Goal: Task Accomplishment & Management: Manage account settings

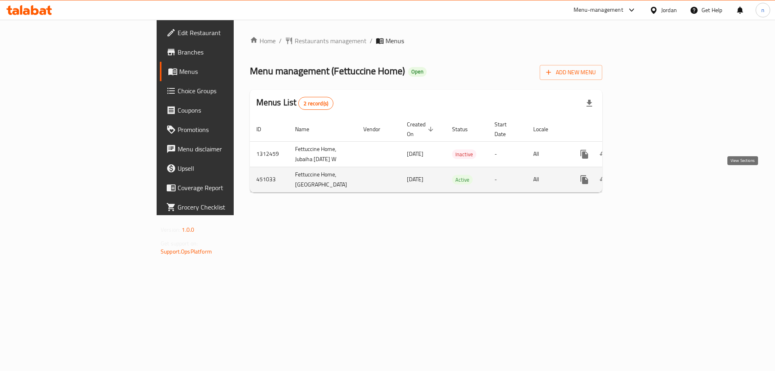
click at [648, 185] on icon "enhanced table" at bounding box center [643, 180] width 10 height 10
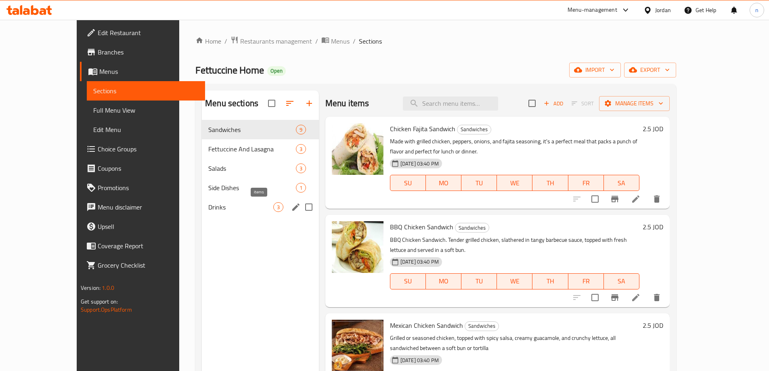
click at [274, 209] on span "3" at bounding box center [278, 208] width 9 height 8
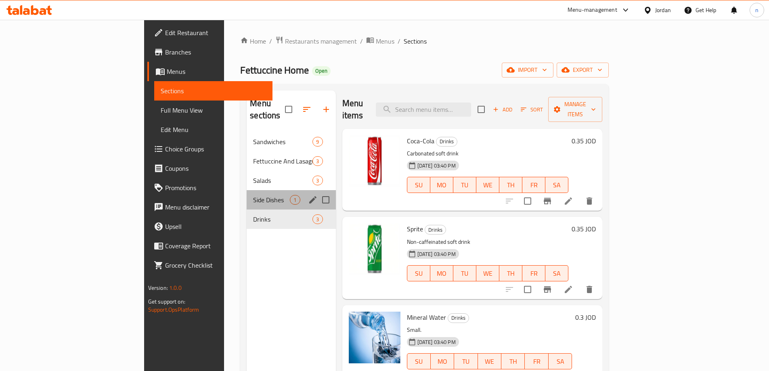
click at [247, 190] on div "Side Dishes 1" at bounding box center [291, 199] width 89 height 19
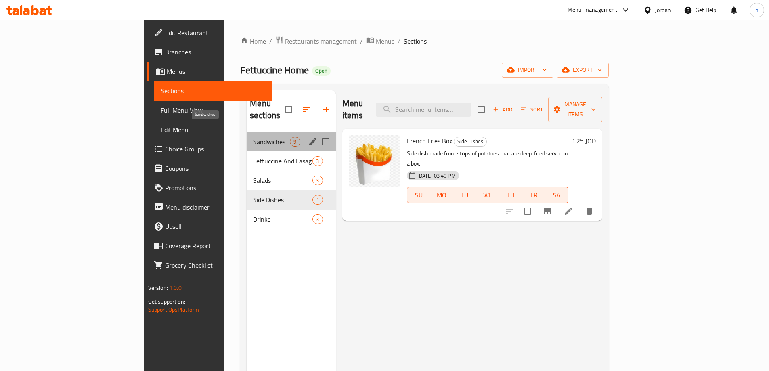
click at [253, 137] on span "Sandwiches" at bounding box center [271, 142] width 37 height 10
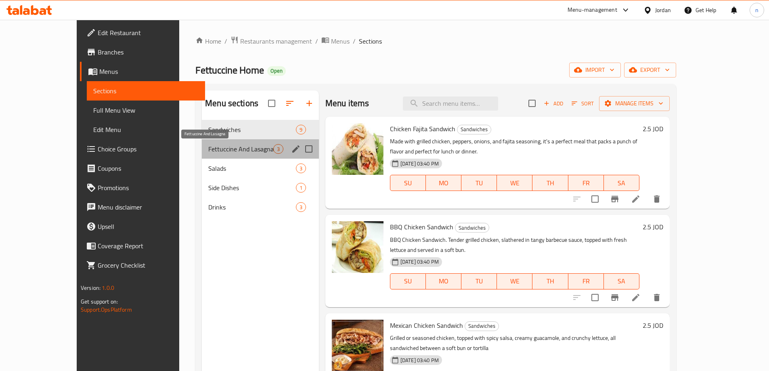
click at [228, 148] on span "Fettuccine And Lasagna" at bounding box center [240, 149] width 65 height 10
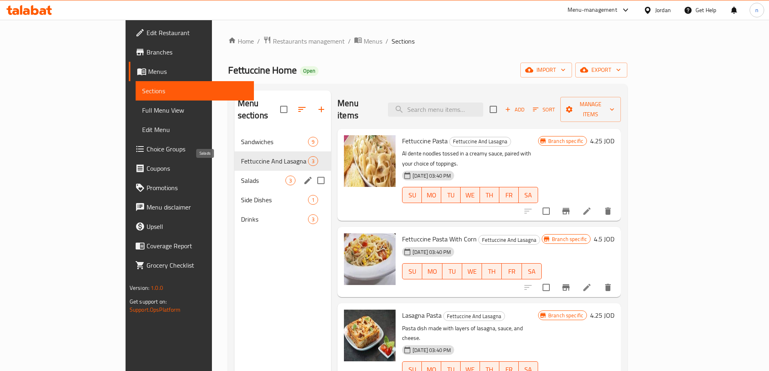
click at [241, 176] on span "Salads" at bounding box center [263, 181] width 44 height 10
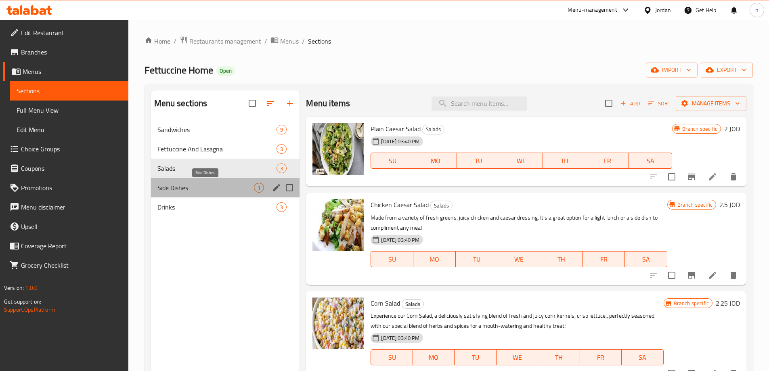
click at [218, 187] on span "Side Dishes" at bounding box center [205, 188] width 97 height 10
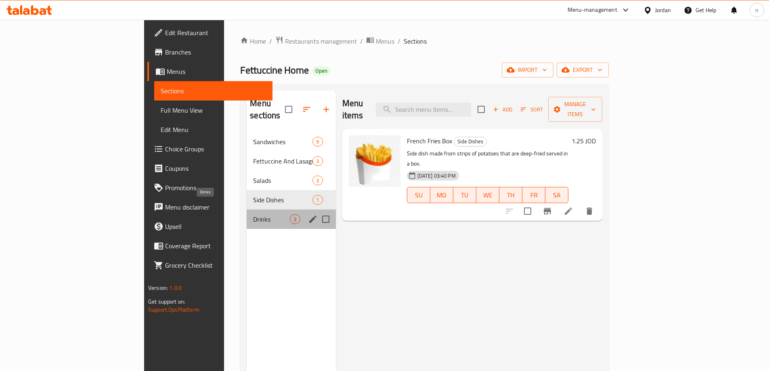
click at [253, 214] on span "Drinks" at bounding box center [271, 219] width 37 height 10
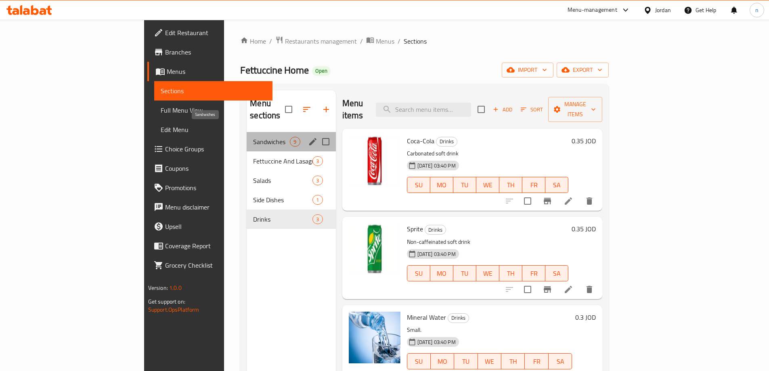
click at [253, 137] on span "Sandwiches" at bounding box center [271, 142] width 37 height 10
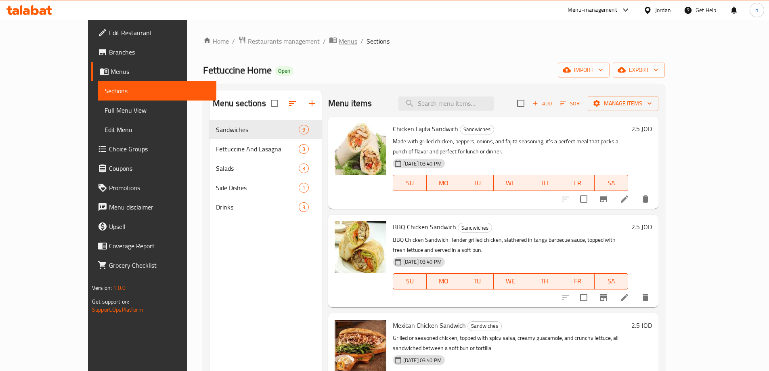
click at [339, 39] on span "Menus" at bounding box center [348, 41] width 19 height 10
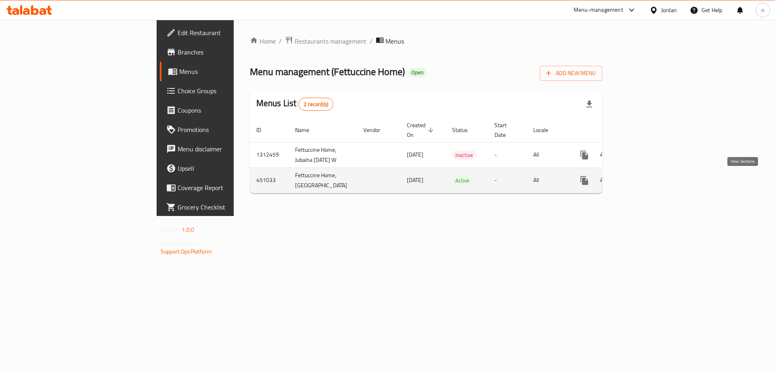
click at [648, 180] on icon "enhanced table" at bounding box center [643, 181] width 10 height 10
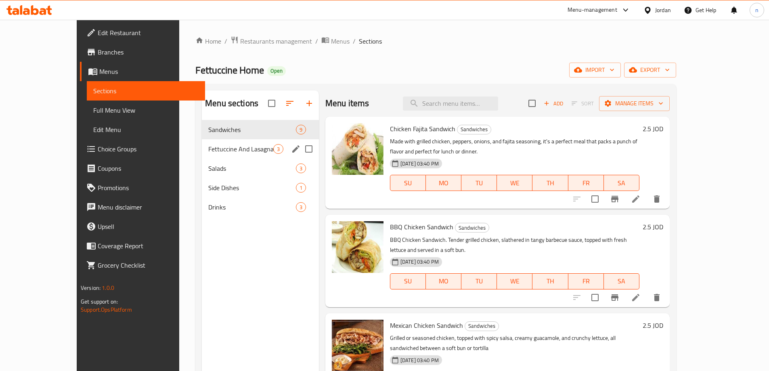
click at [210, 143] on div "Fettuccine And Lasagna 3" at bounding box center [260, 148] width 117 height 19
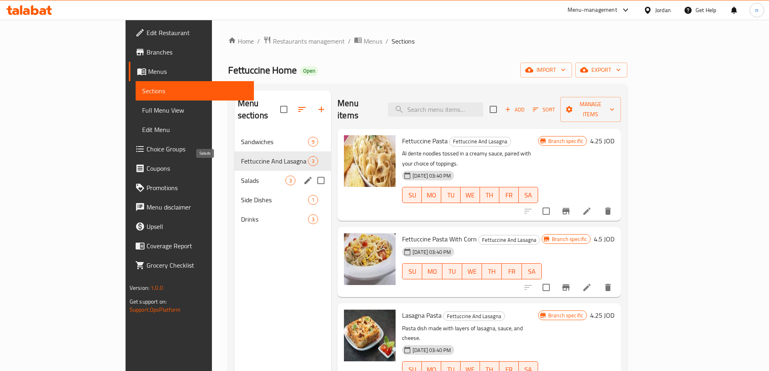
click at [241, 176] on span "Salads" at bounding box center [263, 181] width 44 height 10
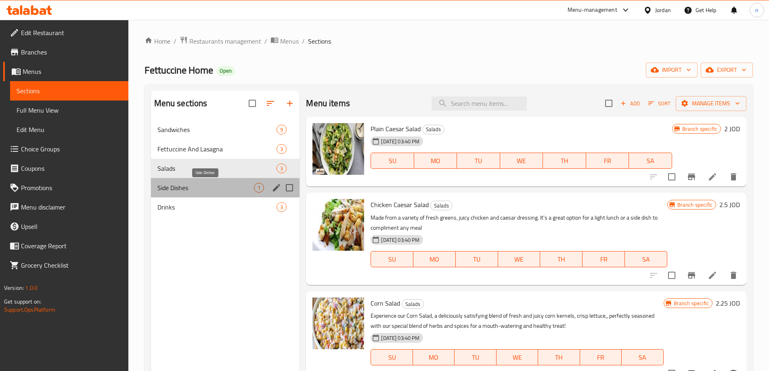
click at [248, 187] on span "Side Dishes" at bounding box center [205, 188] width 97 height 10
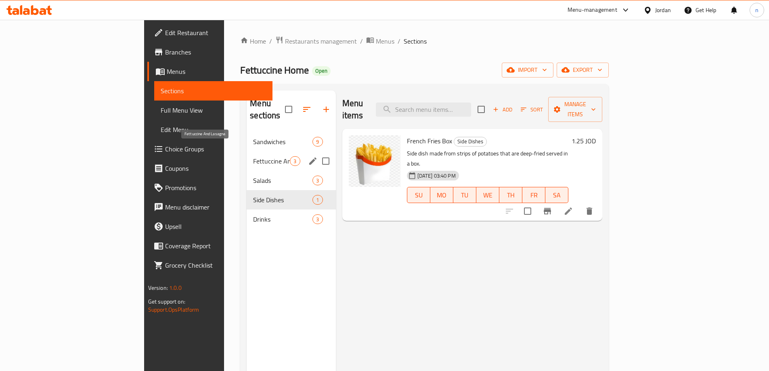
click at [253, 156] on span "Fettuccine And Lasagna" at bounding box center [271, 161] width 37 height 10
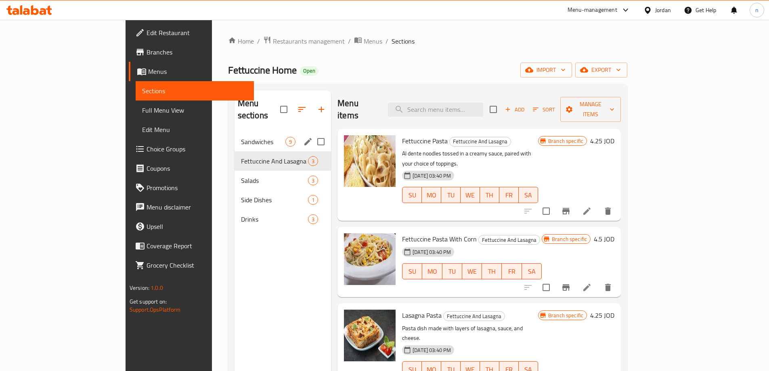
click at [241, 137] on span "Sandwiches" at bounding box center [263, 142] width 44 height 10
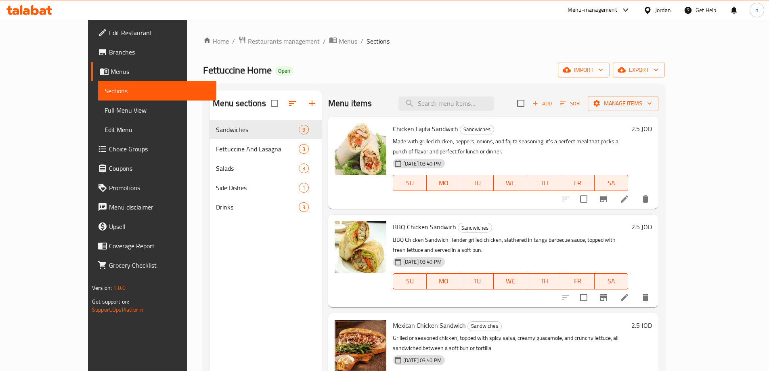
click at [109, 55] on span "Branches" at bounding box center [159, 52] width 101 height 10
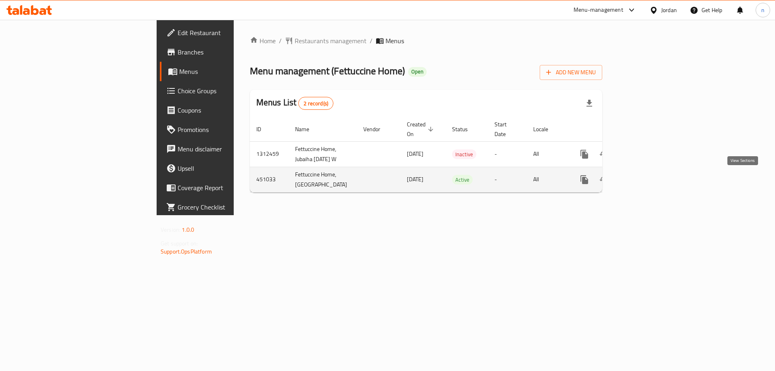
click at [648, 185] on icon "enhanced table" at bounding box center [643, 180] width 10 height 10
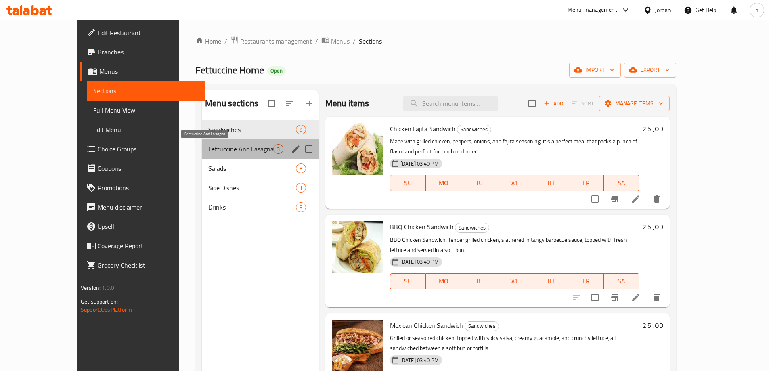
click at [208, 145] on span "Fettuccine And Lasagna" at bounding box center [240, 149] width 65 height 10
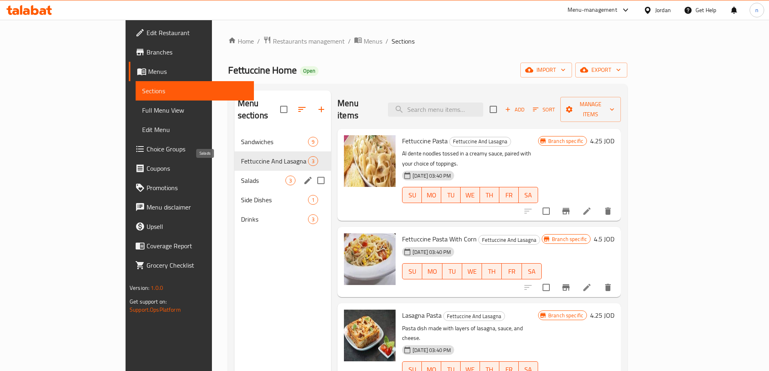
click at [241, 176] on span "Salads" at bounding box center [263, 181] width 44 height 10
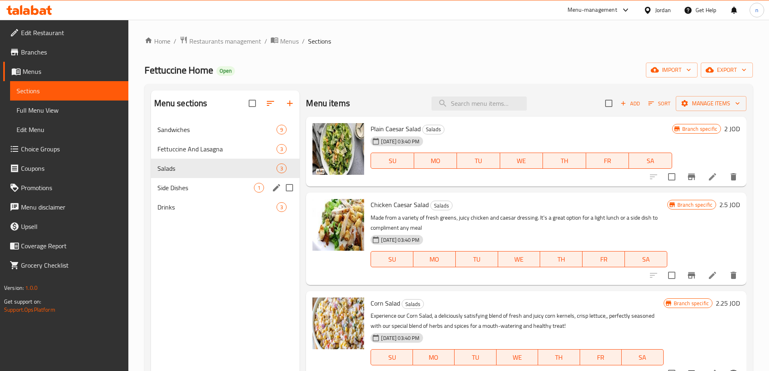
click at [200, 181] on div "Side Dishes 1" at bounding box center [225, 187] width 149 height 19
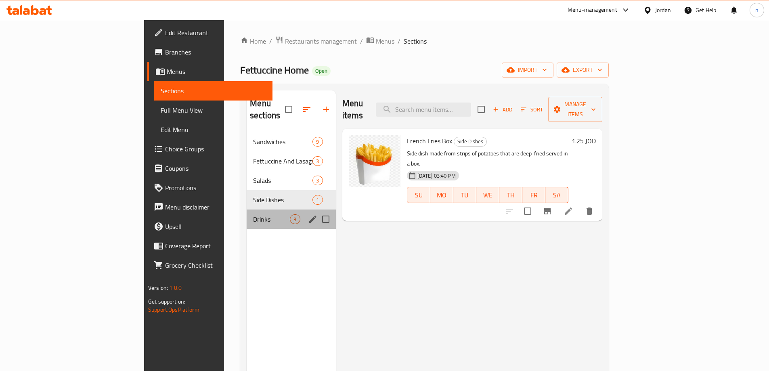
click at [247, 210] on div "Drinks 3" at bounding box center [291, 219] width 89 height 19
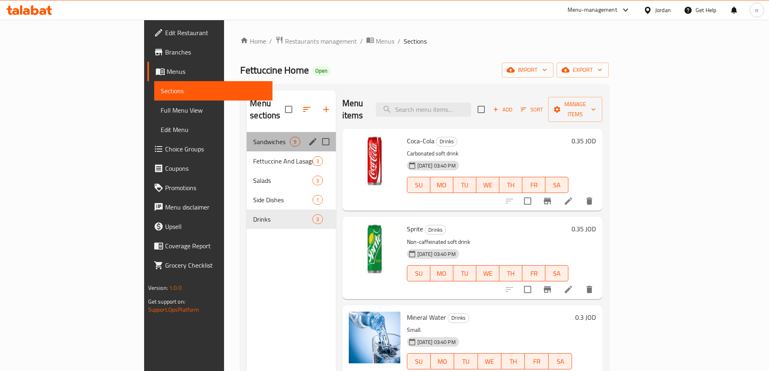
click at [247, 132] on div "Sandwiches 9" at bounding box center [291, 141] width 89 height 19
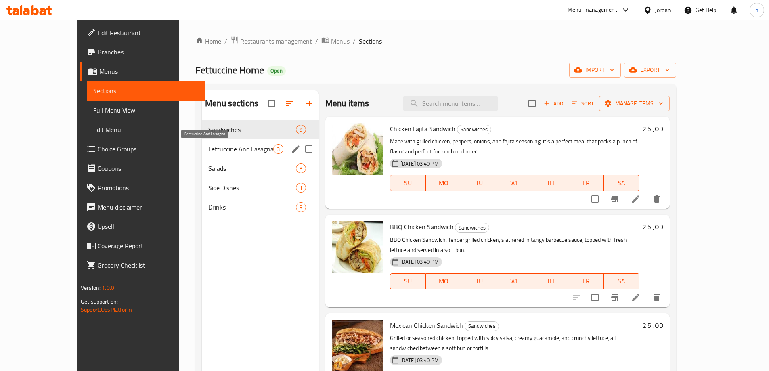
click at [208, 151] on span "Fettuccine And Lasagna" at bounding box center [240, 149] width 65 height 10
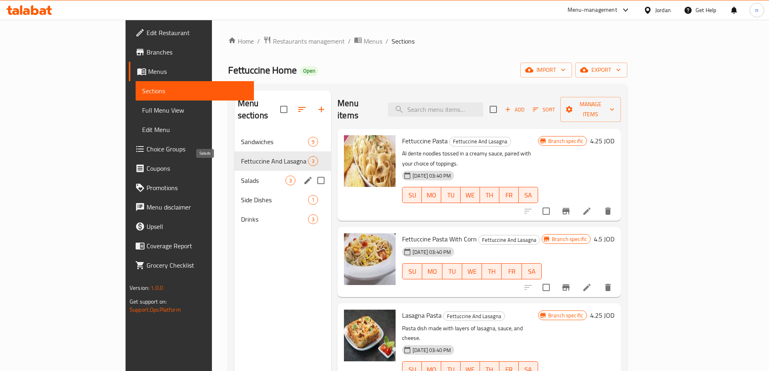
click at [241, 176] on span "Salads" at bounding box center [263, 181] width 44 height 10
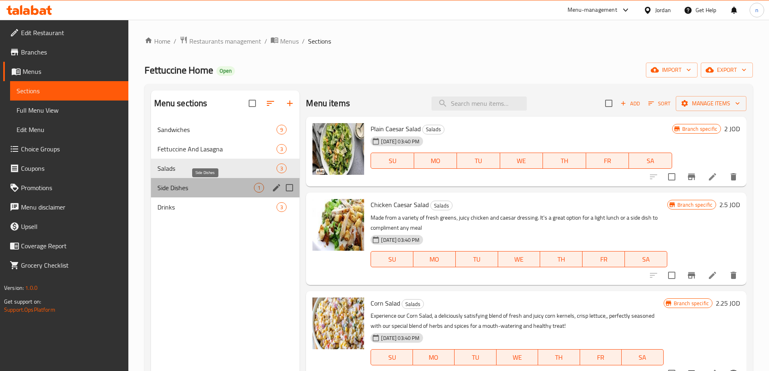
click at [206, 185] on span "Side Dishes" at bounding box center [205, 188] width 97 height 10
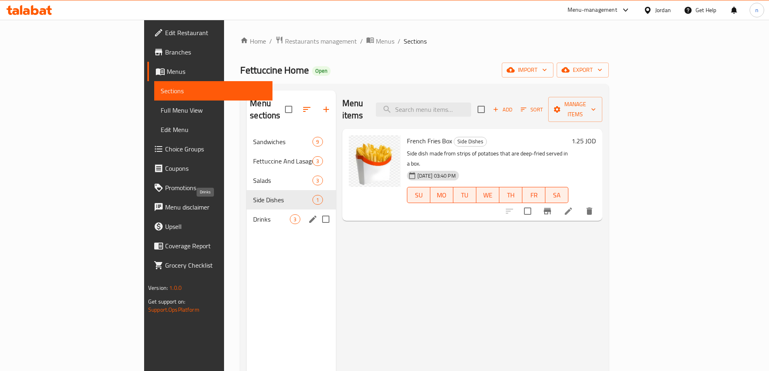
click at [253, 214] on span "Drinks" at bounding box center [271, 219] width 37 height 10
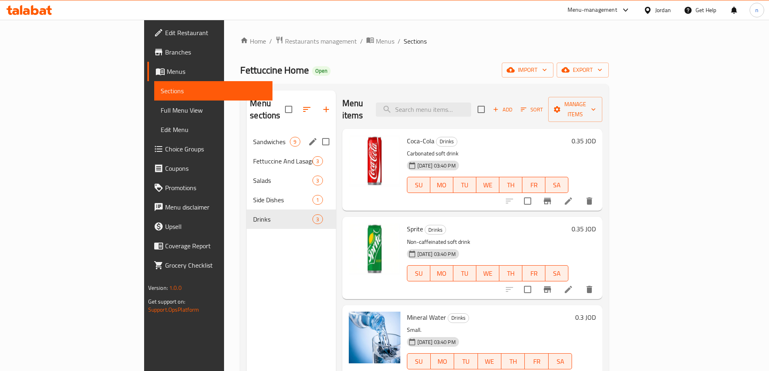
click at [247, 132] on div "Sandwiches 9" at bounding box center [291, 141] width 89 height 19
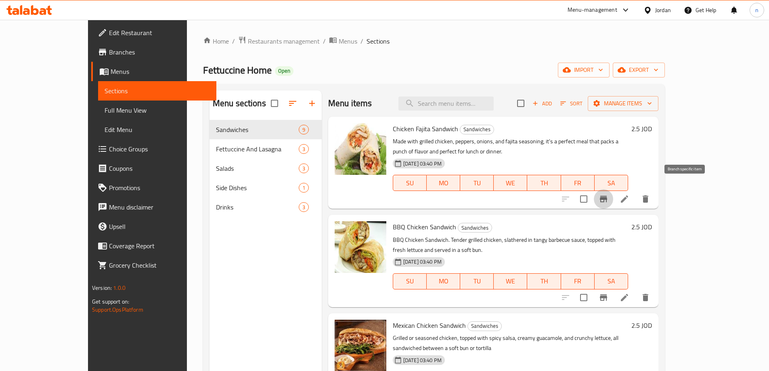
click at [609, 194] on icon "Branch-specific-item" at bounding box center [604, 199] width 10 height 10
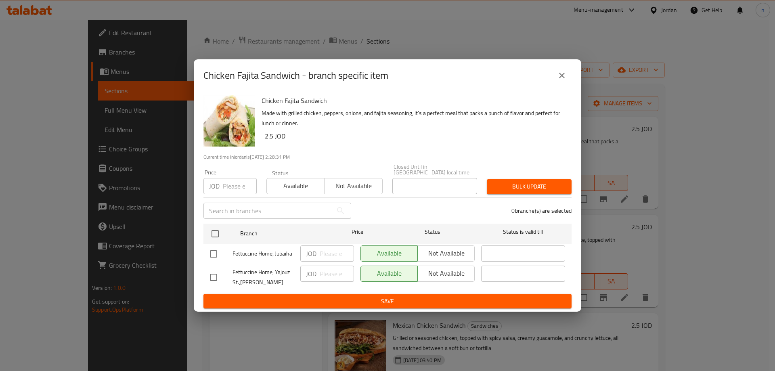
click at [562, 77] on icon "close" at bounding box center [562, 76] width 10 height 10
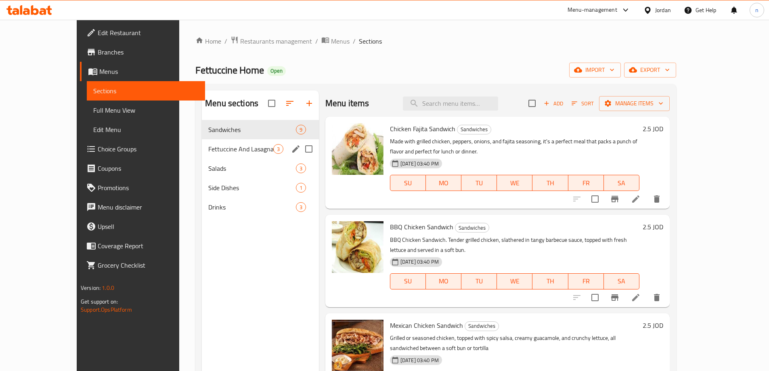
click at [202, 155] on div "Fettuccine And Lasagna 3" at bounding box center [260, 148] width 117 height 19
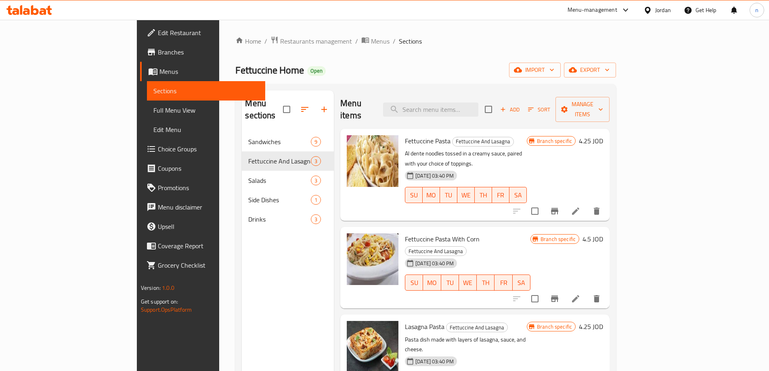
click at [421, 53] on div "Home / Restaurants management / Menus / Sections Fettuccine Home Open import ex…" at bounding box center [425, 252] width 381 height 432
click at [558, 208] on icon "Branch-specific-item" at bounding box center [554, 211] width 7 height 6
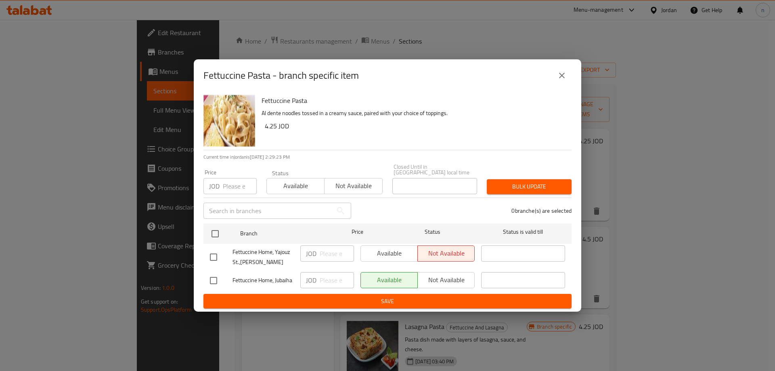
click at [562, 80] on icon "close" at bounding box center [562, 76] width 10 height 10
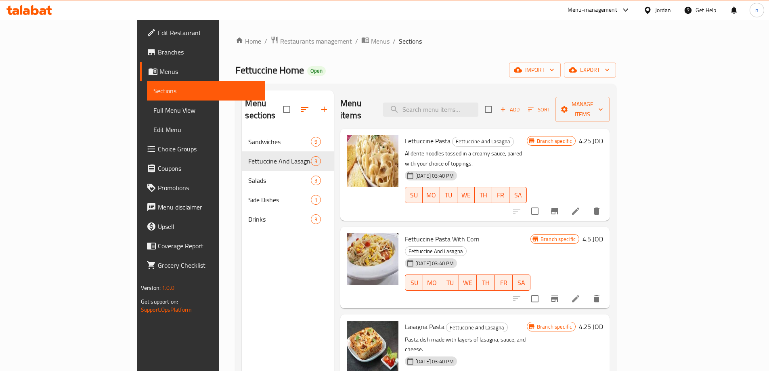
click at [568, 71] on div "Fettuccine Home Open import export" at bounding box center [425, 70] width 381 height 15
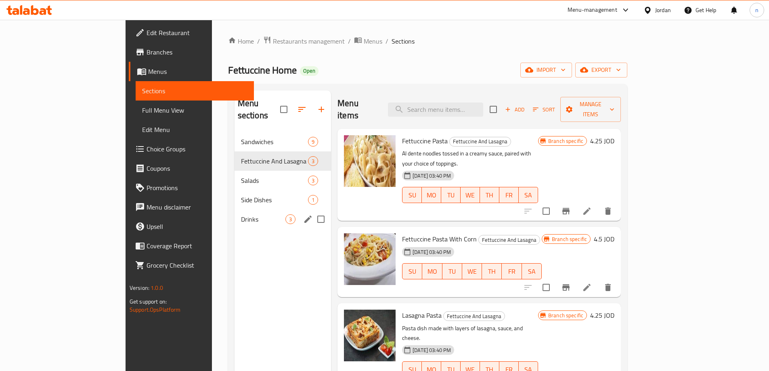
click at [241, 214] on span "Drinks" at bounding box center [263, 219] width 44 height 10
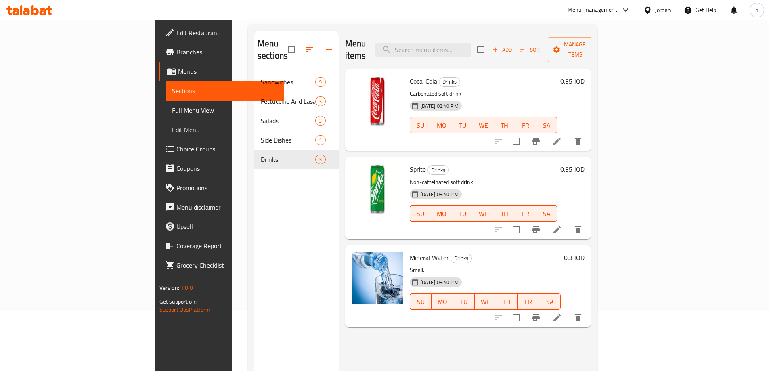
scroll to position [40, 0]
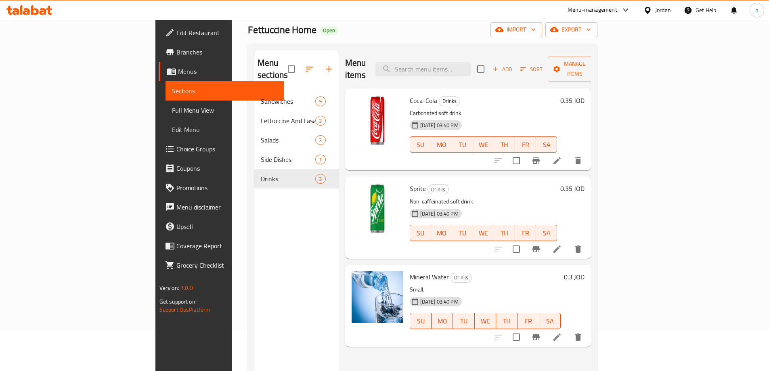
drag, startPoint x: 683, startPoint y: 157, endPoint x: 686, endPoint y: 151, distance: 6.3
click at [588, 156] on div at bounding box center [538, 160] width 99 height 19
click at [540, 157] on icon "Branch-specific-item" at bounding box center [536, 160] width 7 height 6
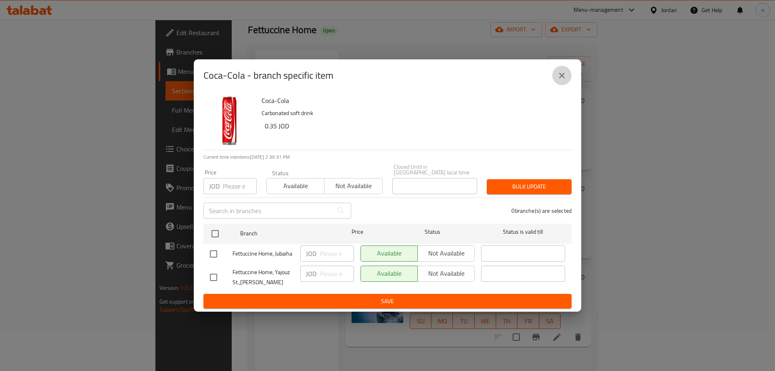
click at [565, 80] on icon "close" at bounding box center [562, 76] width 10 height 10
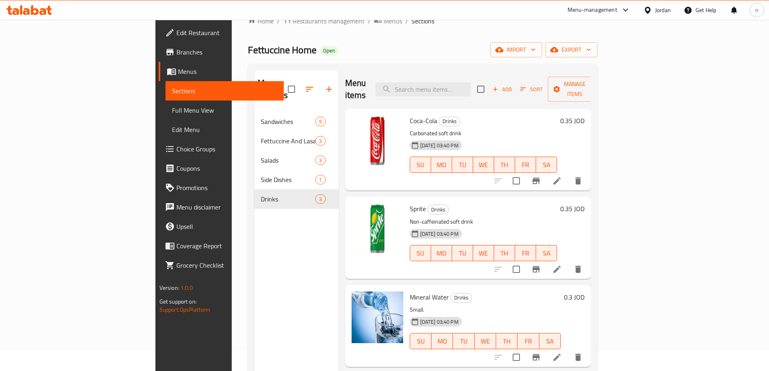
scroll to position [0, 0]
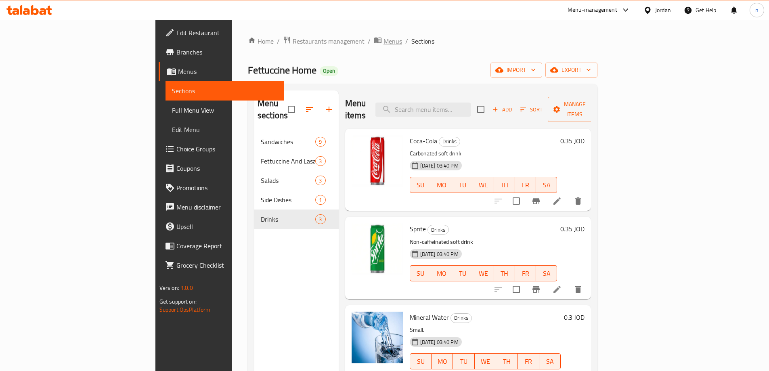
click at [384, 38] on span "Menus" at bounding box center [393, 41] width 19 height 10
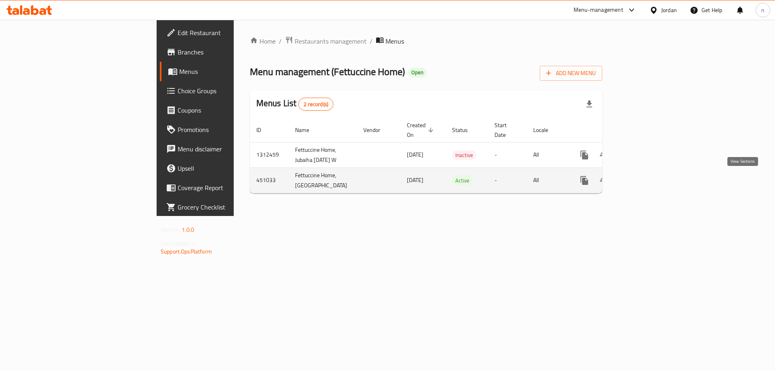
click at [648, 180] on icon "enhanced table" at bounding box center [643, 181] width 10 height 10
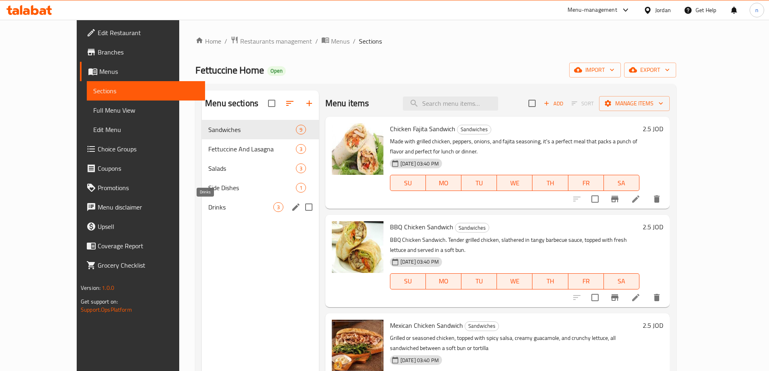
click at [208, 210] on span "Drinks" at bounding box center [240, 207] width 65 height 10
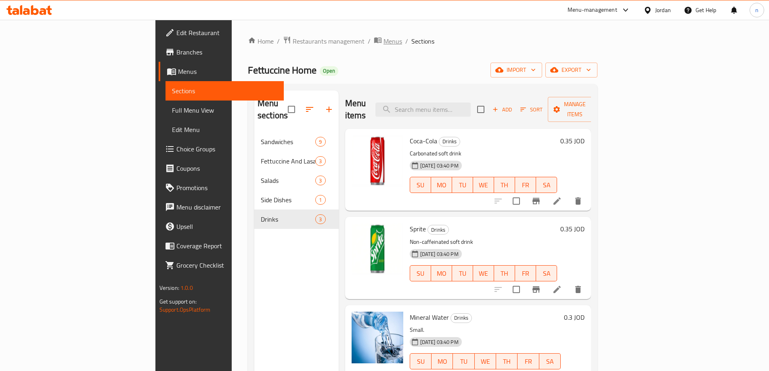
click at [384, 38] on span "Menus" at bounding box center [393, 41] width 19 height 10
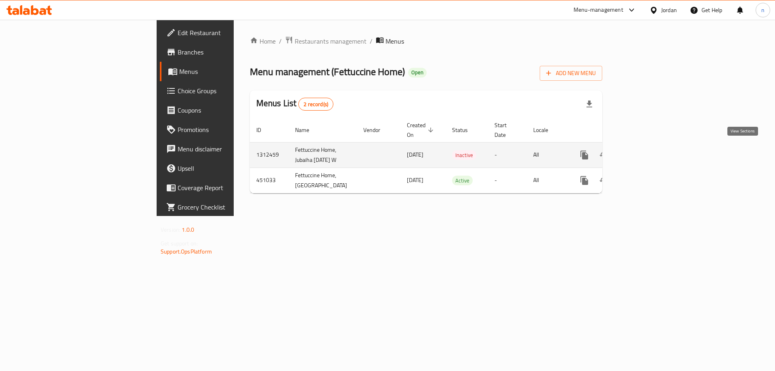
click at [648, 155] on icon "enhanced table" at bounding box center [643, 155] width 10 height 10
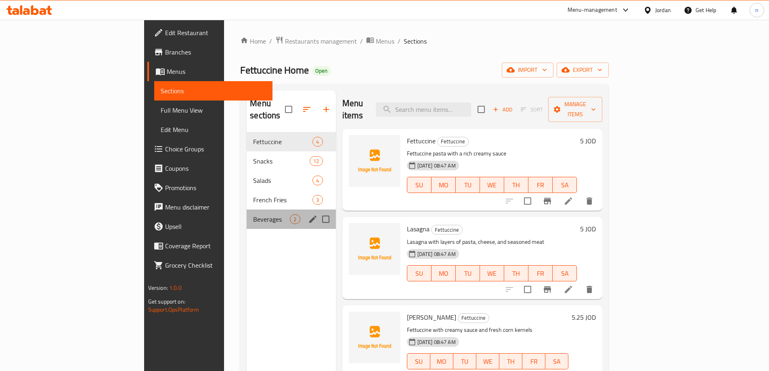
click at [247, 213] on div "Beverages 2" at bounding box center [291, 219] width 89 height 19
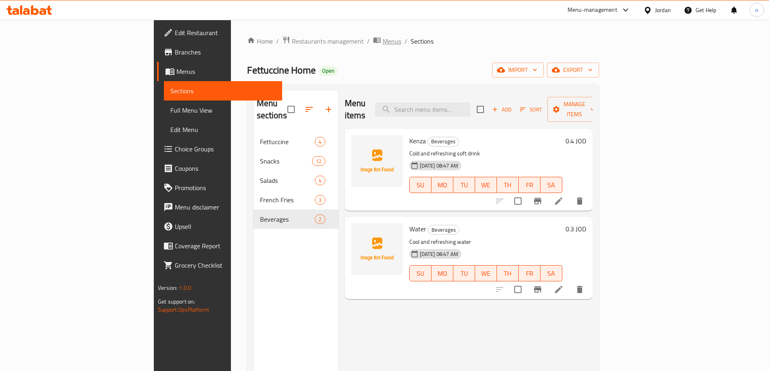
click at [383, 43] on span "Menus" at bounding box center [392, 41] width 19 height 10
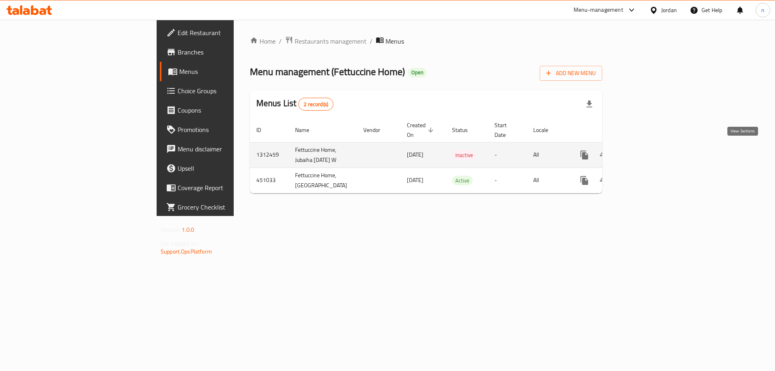
click at [653, 157] on link "enhanced table" at bounding box center [642, 154] width 19 height 19
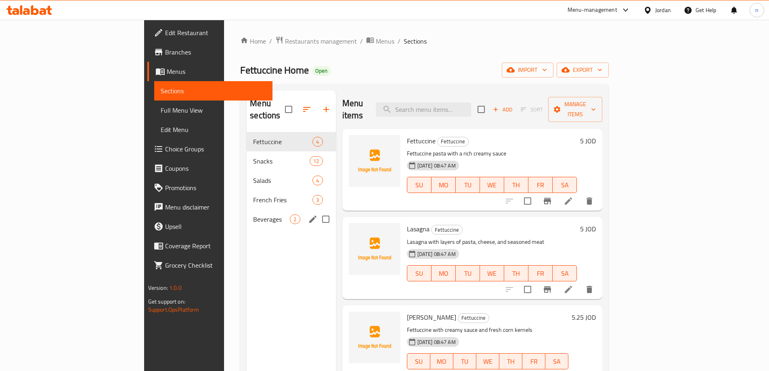
click at [253, 214] on span "Beverages" at bounding box center [271, 219] width 37 height 10
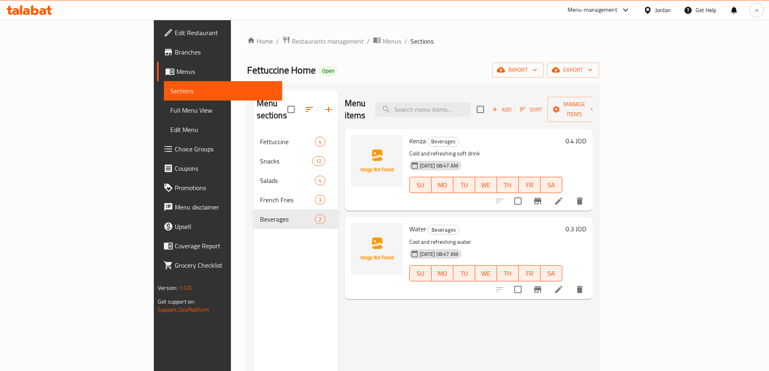
click at [411, 306] on div "Menu items Add Sort Manage items Kenza Beverages Cold and refreshing soft drink…" at bounding box center [465, 275] width 254 height 371
click at [543, 196] on icon "Branch-specific-item" at bounding box center [538, 201] width 10 height 10
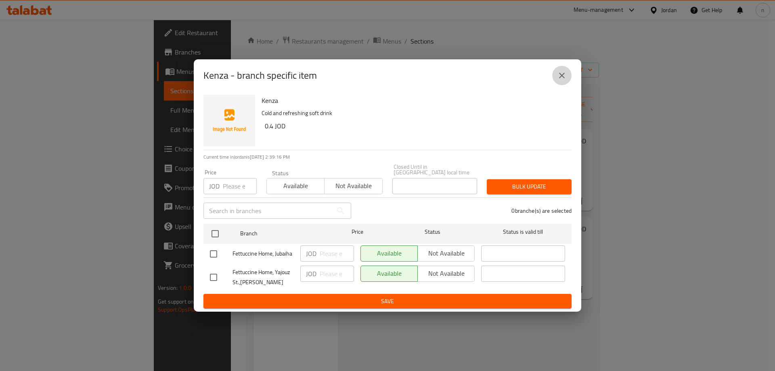
click at [557, 83] on button "close" at bounding box center [561, 75] width 19 height 19
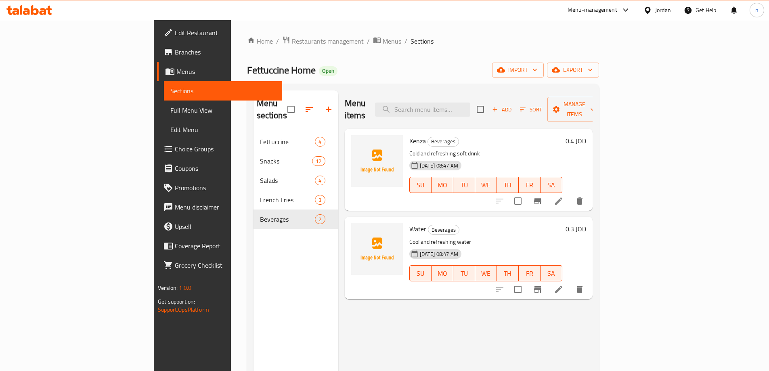
click at [542, 135] on h6 "[PERSON_NAME]" at bounding box center [485, 140] width 153 height 11
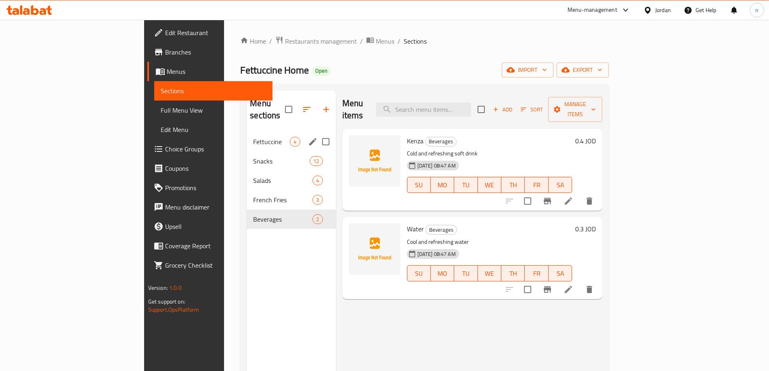
click at [247, 135] on div "Fettuccine 4" at bounding box center [291, 141] width 89 height 19
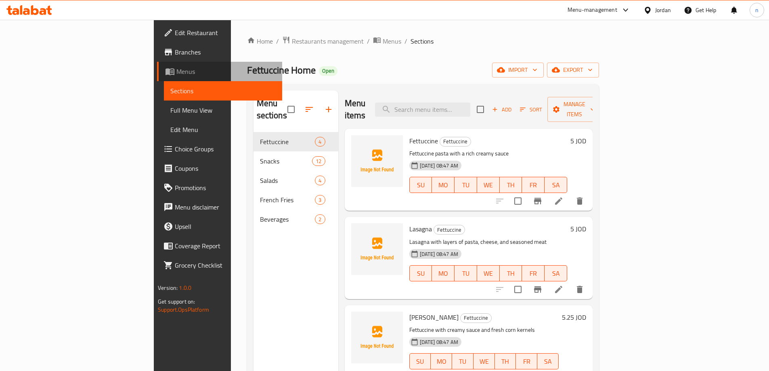
click at [176, 72] on span "Menus" at bounding box center [225, 72] width 99 height 10
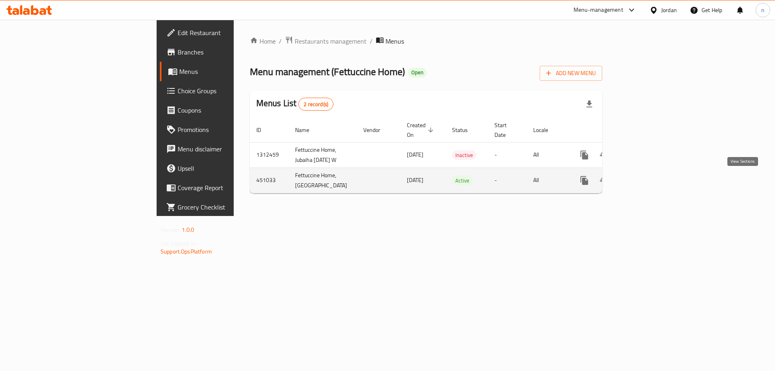
click at [653, 185] on link "enhanced table" at bounding box center [642, 180] width 19 height 19
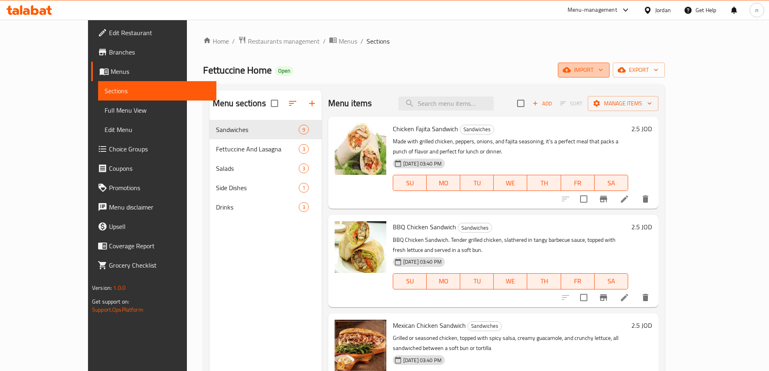
click at [603, 71] on icon "button" at bounding box center [601, 70] width 4 height 2
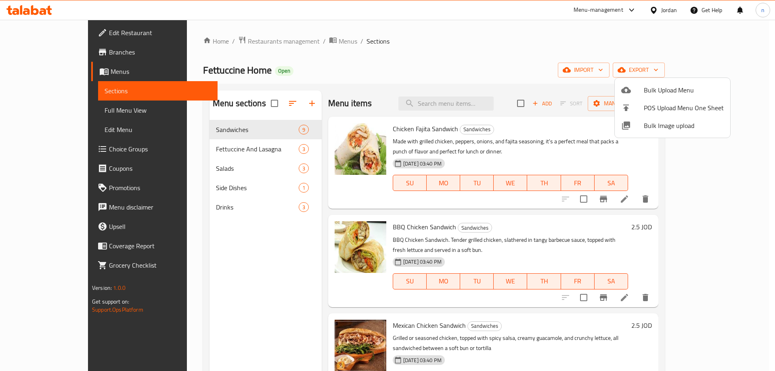
click at [584, 65] on div at bounding box center [387, 185] width 775 height 371
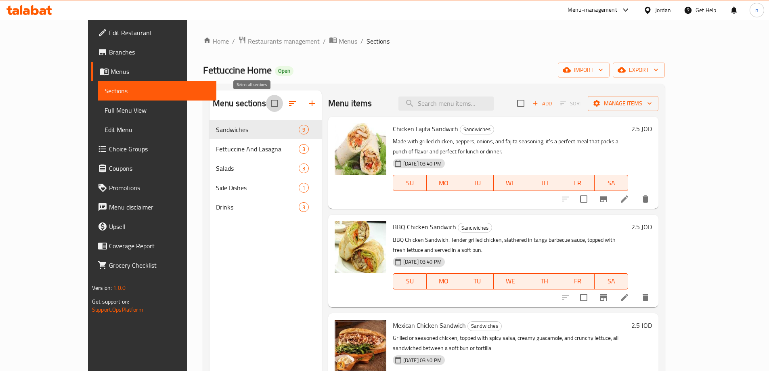
click at [266, 106] on input "checkbox" at bounding box center [274, 103] width 17 height 17
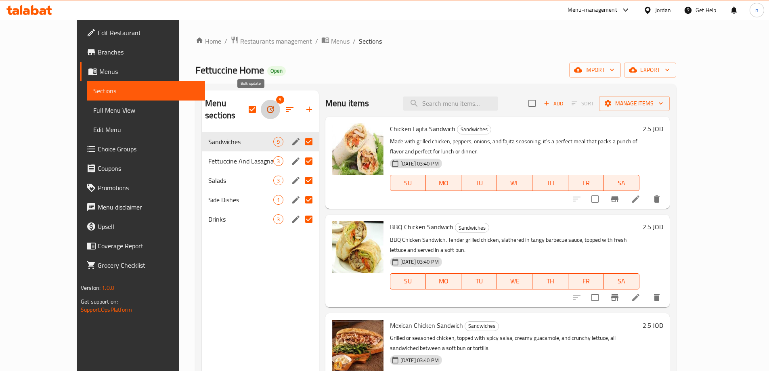
click at [261, 103] on button "button" at bounding box center [270, 109] width 19 height 19
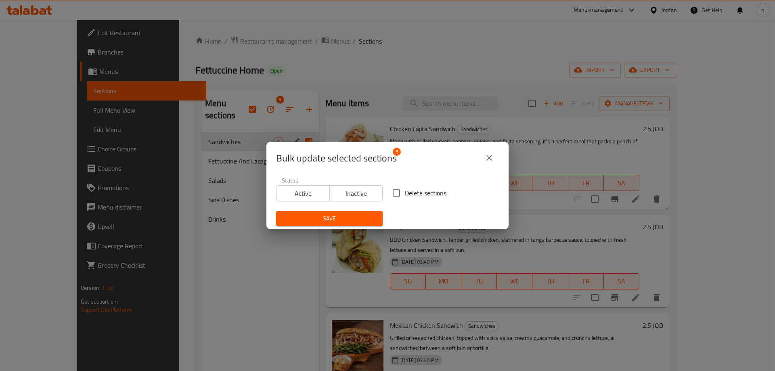
click at [493, 156] on icon "close" at bounding box center [490, 158] width 10 height 10
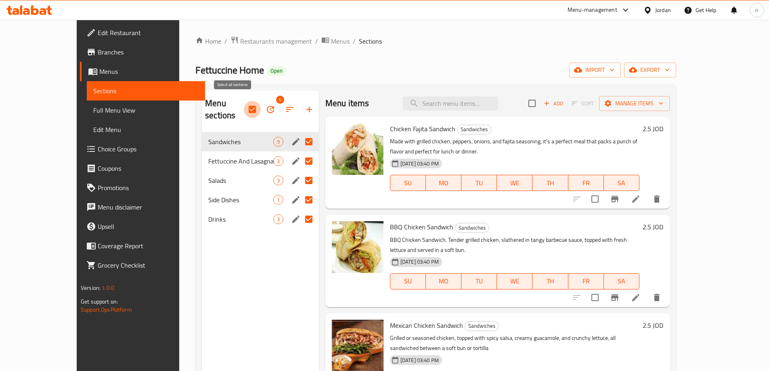
click at [244, 101] on input "checkbox" at bounding box center [252, 109] width 17 height 17
checkbox input "false"
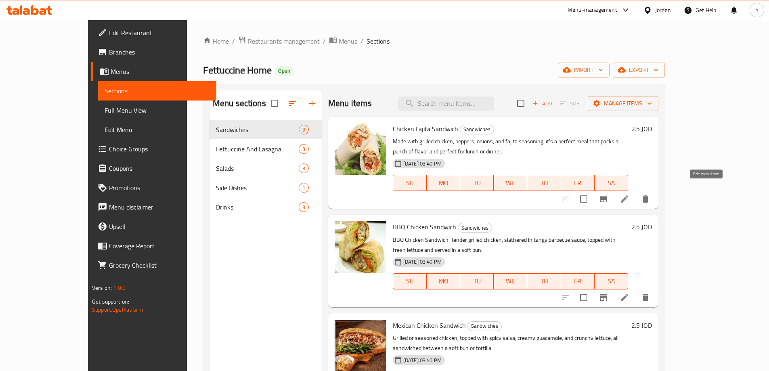
click at [630, 194] on icon at bounding box center [625, 199] width 10 height 10
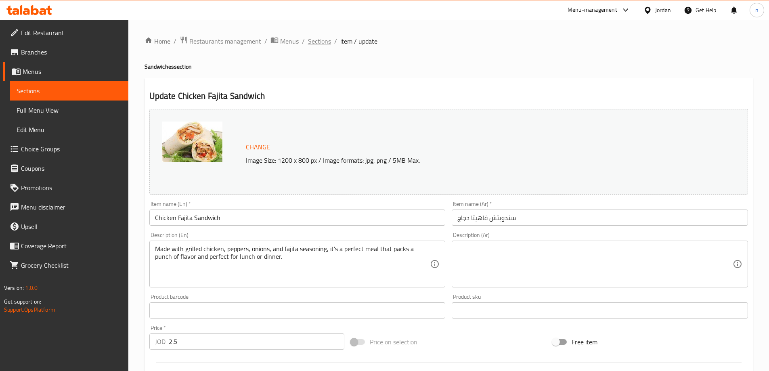
click at [323, 43] on span "Sections" at bounding box center [319, 41] width 23 height 10
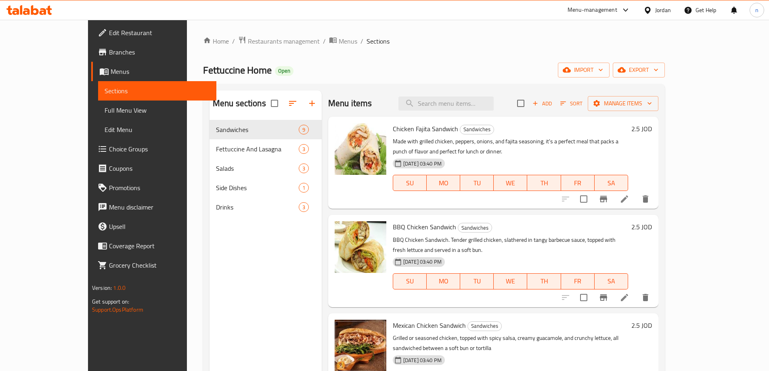
click at [609, 194] on icon "Branch-specific-item" at bounding box center [604, 199] width 10 height 10
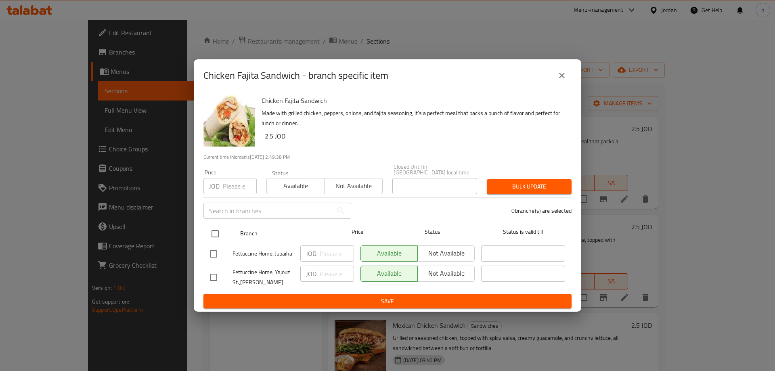
click at [223, 229] on input "checkbox" at bounding box center [215, 233] width 17 height 17
checkbox input "true"
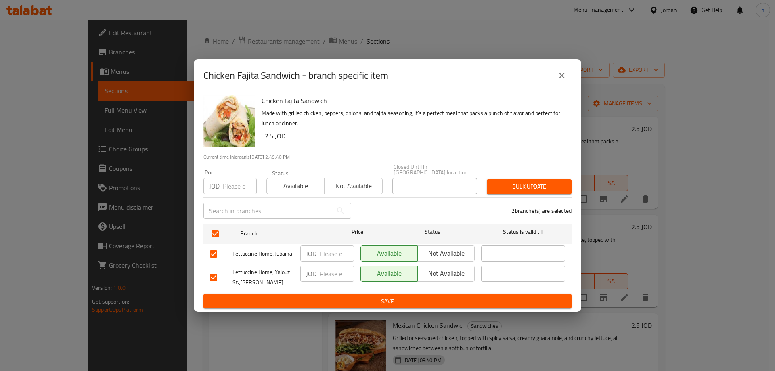
click at [441, 248] on span "Not available" at bounding box center [446, 254] width 50 height 12
click at [563, 74] on icon "close" at bounding box center [562, 76] width 10 height 10
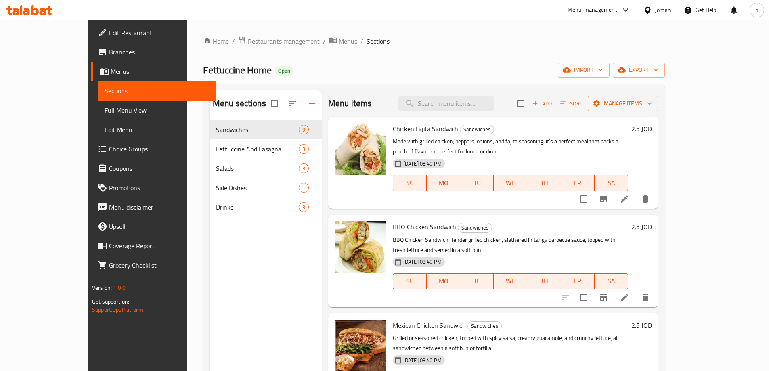
click at [609, 194] on icon "Branch-specific-item" at bounding box center [604, 199] width 10 height 10
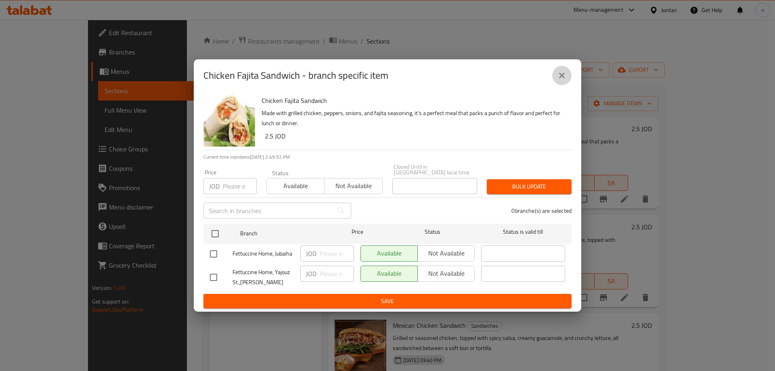
click at [570, 77] on button "close" at bounding box center [561, 75] width 19 height 19
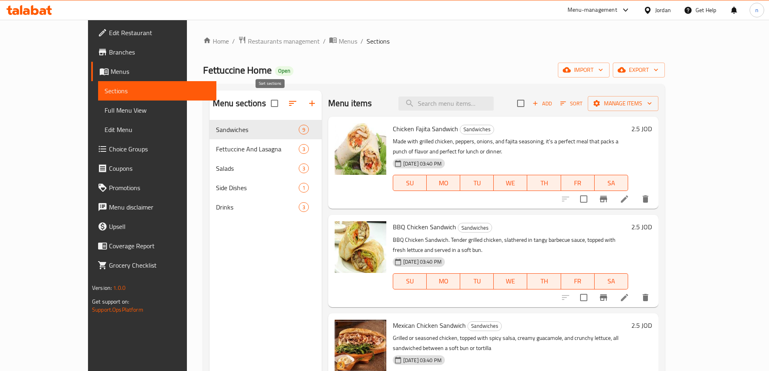
click at [289, 105] on icon "button" at bounding box center [292, 103] width 7 height 5
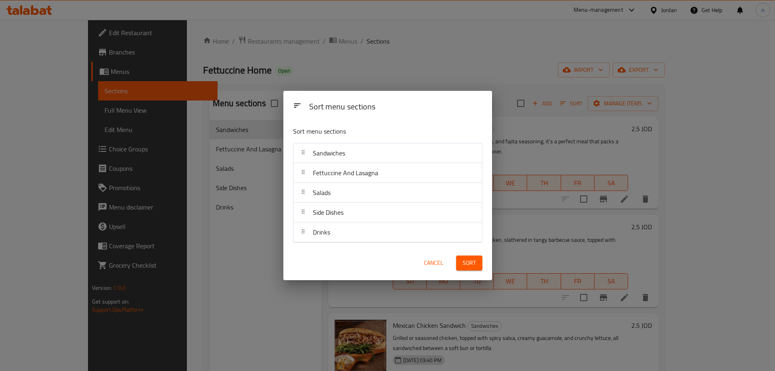
click at [206, 183] on div "Sort menu sections Sort menu sections Sandwiches Fettuccine And Lasagna Salads …" at bounding box center [387, 185] width 775 height 371
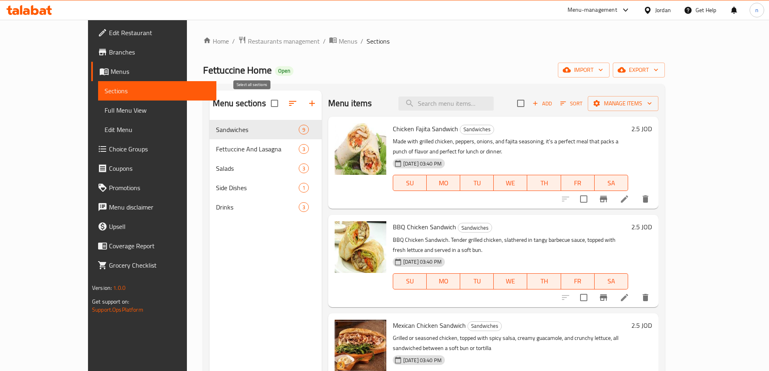
click at [266, 109] on input "checkbox" at bounding box center [274, 103] width 17 height 17
checkbox input "true"
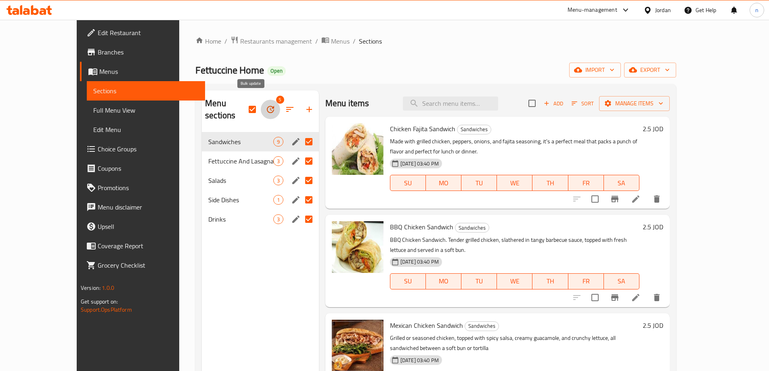
click at [261, 109] on button "button" at bounding box center [270, 109] width 19 height 19
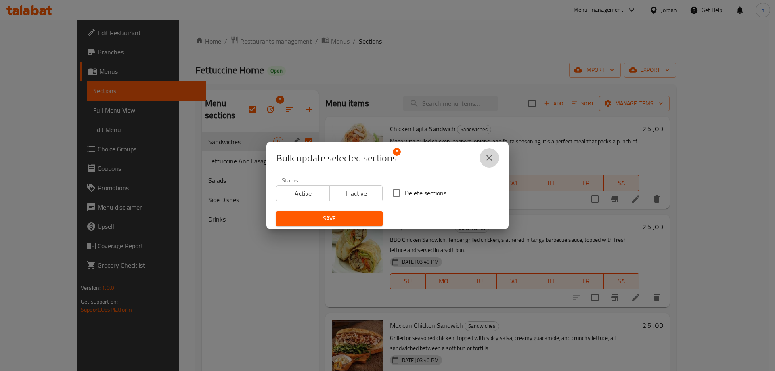
click at [488, 163] on button "close" at bounding box center [489, 157] width 19 height 19
